Goal: Navigation & Orientation: Find specific page/section

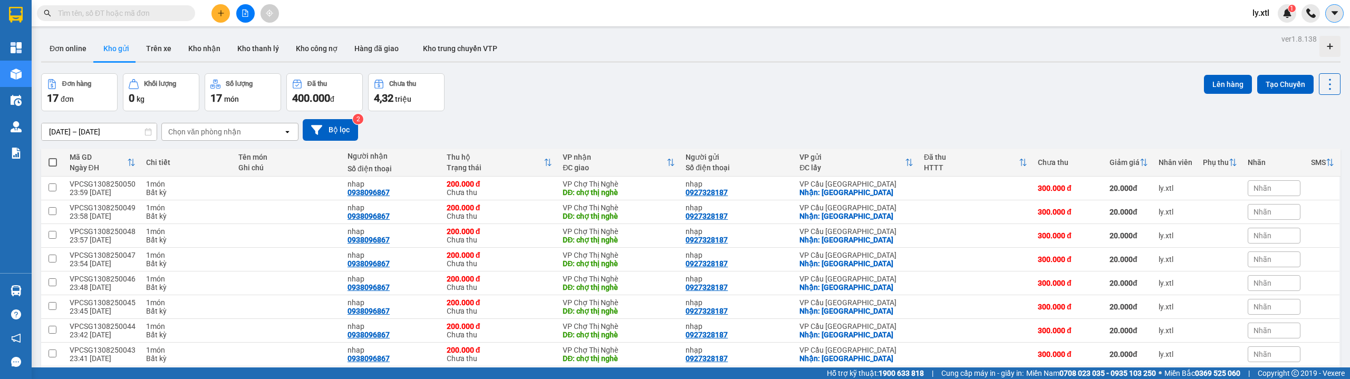
click at [1337, 15] on icon "caret-down" at bounding box center [1334, 12] width 9 height 9
click at [1279, 12] on div "1" at bounding box center [1287, 13] width 18 height 18
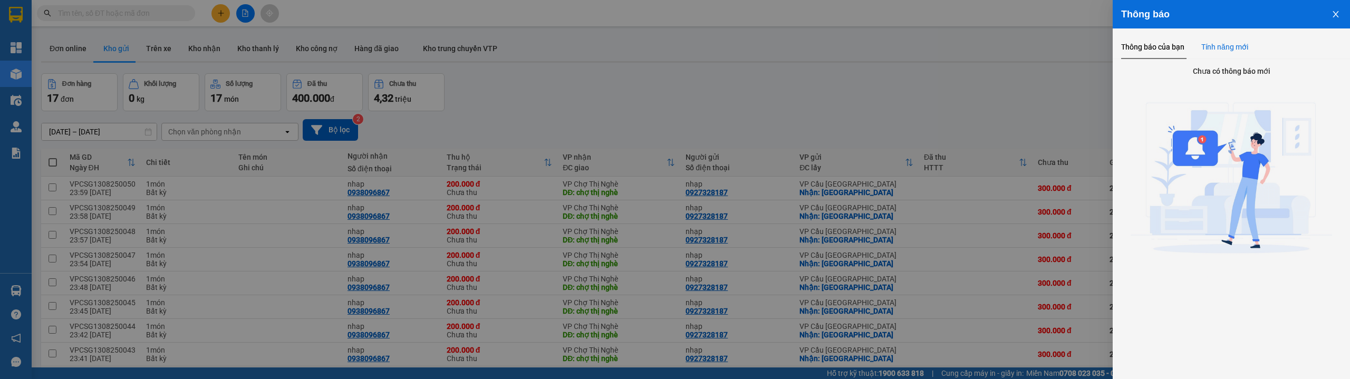
drag, startPoint x: 1252, startPoint y: 40, endPoint x: 1243, endPoint y: 43, distance: 9.5
click at [1252, 39] on div "Thông báo của bạn Tính năng mới" at bounding box center [1231, 47] width 220 height 24
click at [1208, 52] on div "Tính năng mới" at bounding box center [1225, 47] width 47 height 12
click at [1157, 50] on div "Thông báo của bạn" at bounding box center [1152, 47] width 63 height 12
click at [1236, 45] on div "Tính năng mới" at bounding box center [1225, 47] width 47 height 12
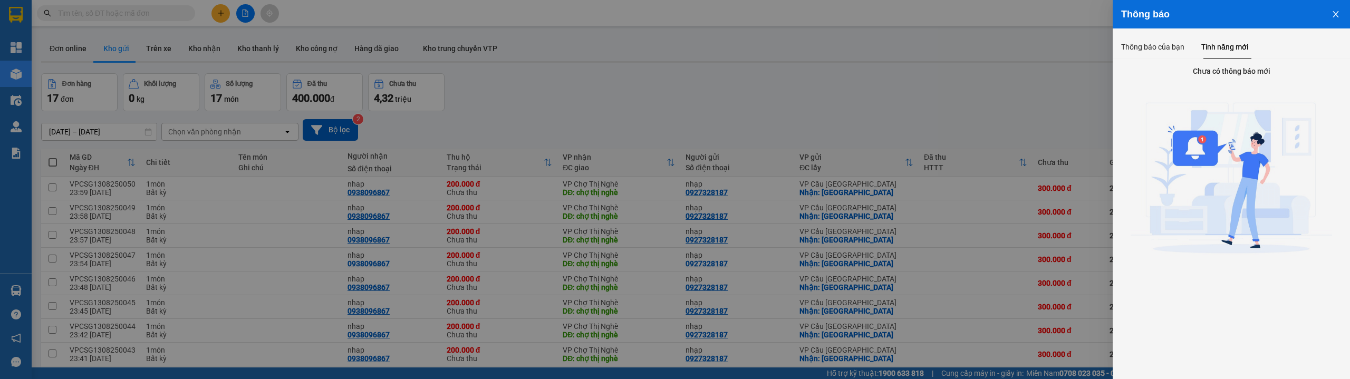
click at [1336, 16] on icon "close" at bounding box center [1336, 14] width 8 height 8
